Goal: Transaction & Acquisition: Purchase product/service

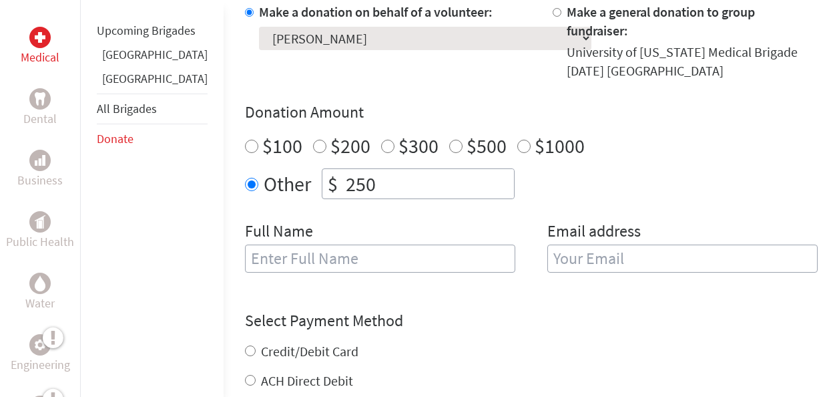
scroll to position [449, 0]
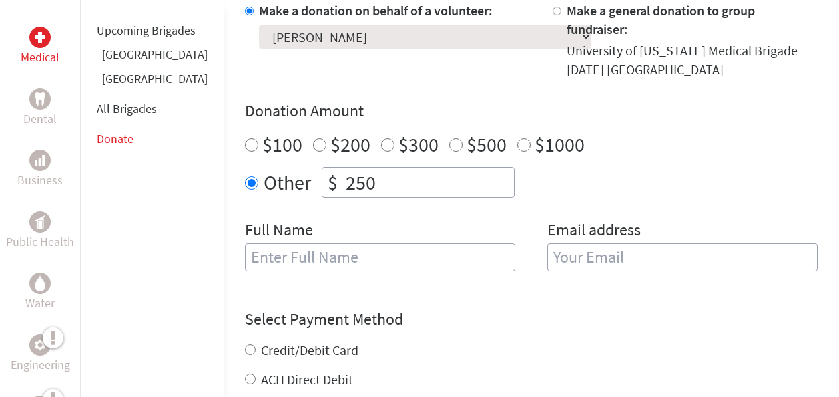
click at [368, 243] on input "text" at bounding box center [380, 257] width 270 height 28
type input "Harith Lakvin Meepagala"
click at [560, 243] on input "email" at bounding box center [683, 257] width 270 height 28
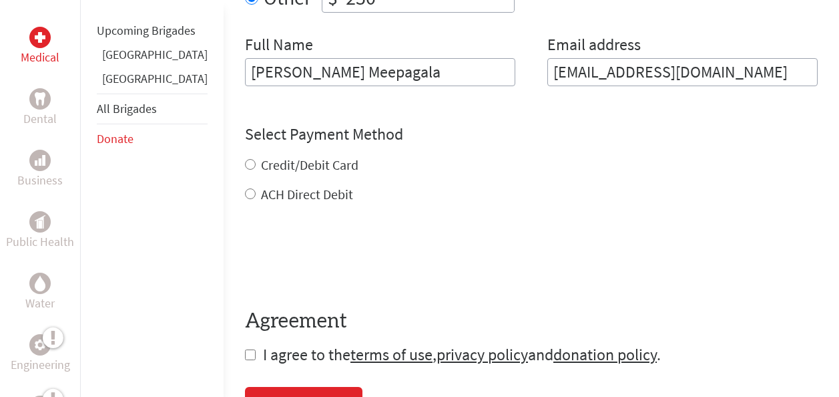
scroll to position [634, 0]
type input "hmeepaga@terpmail.umd.edu"
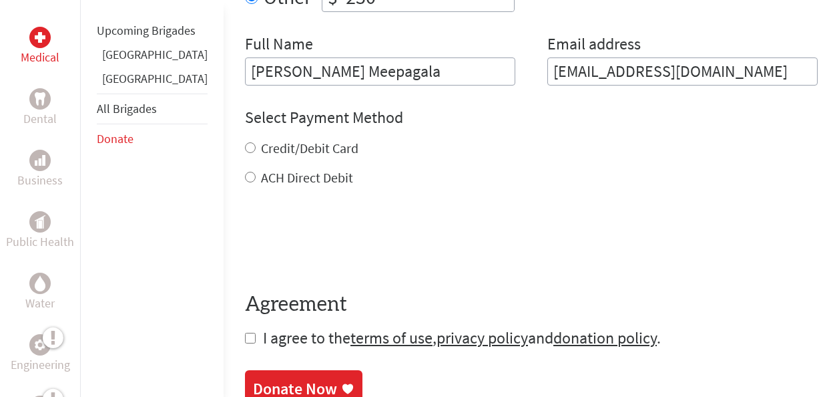
click at [289, 139] on div "Credit/Debit Card ACH Direct Debit" at bounding box center [531, 163] width 573 height 48
click at [245, 142] on input "Credit/Debit Card" at bounding box center [250, 147] width 11 height 11
radio input "true"
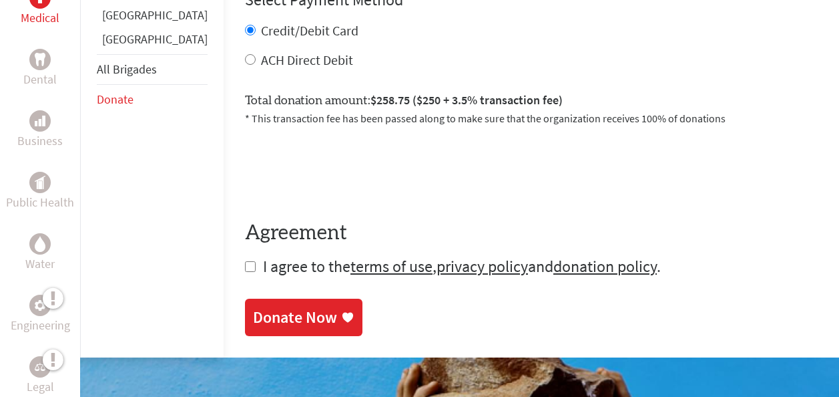
scroll to position [753, 0]
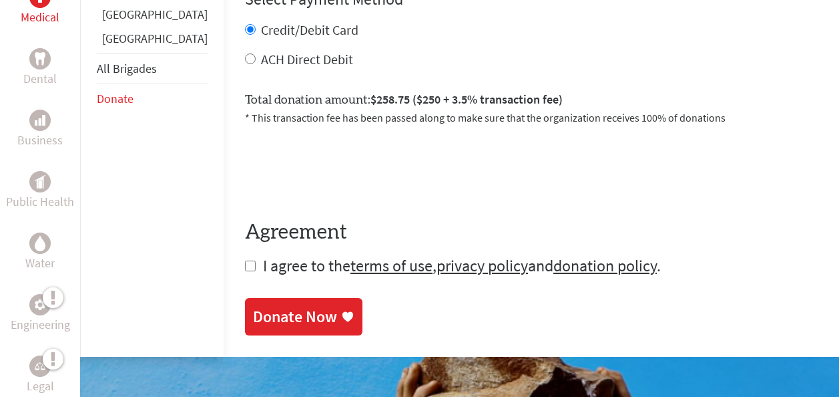
click at [245, 260] on input "checkbox" at bounding box center [250, 265] width 11 height 11
checkbox input "true"
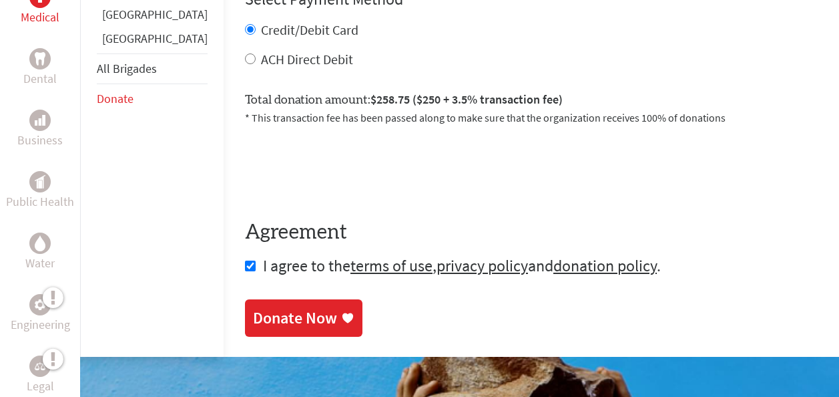
click at [253, 307] on div "Donate Now" at bounding box center [295, 317] width 84 height 21
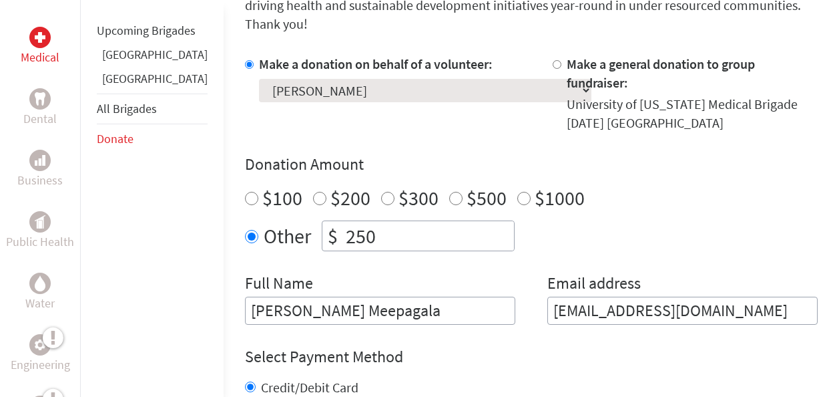
scroll to position [401, 0]
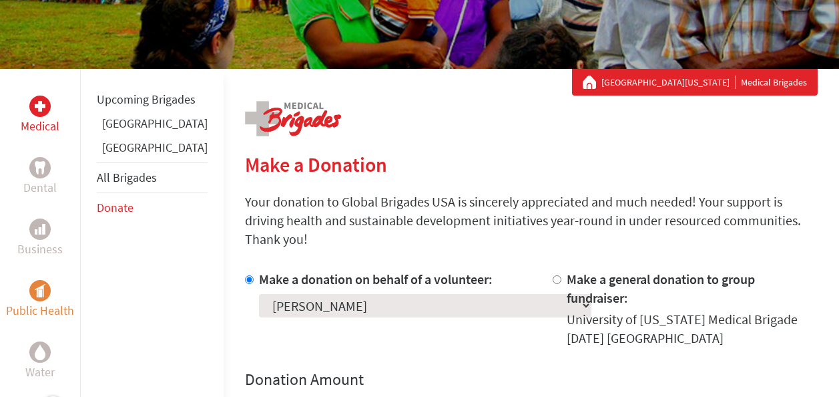
scroll to position [178, 0]
